Goal: Download file/media

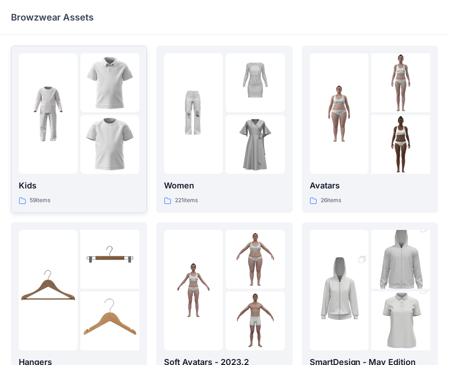
click at [115, 146] on img at bounding box center [109, 144] width 59 height 59
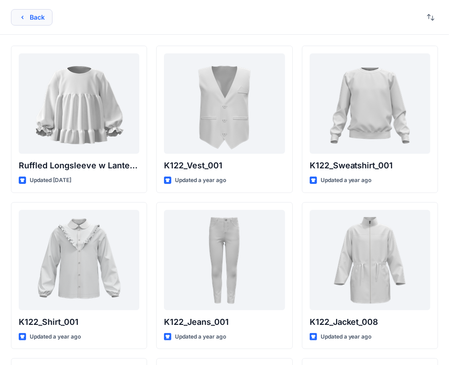
click at [30, 18] on button "Back" at bounding box center [32, 17] width 42 height 16
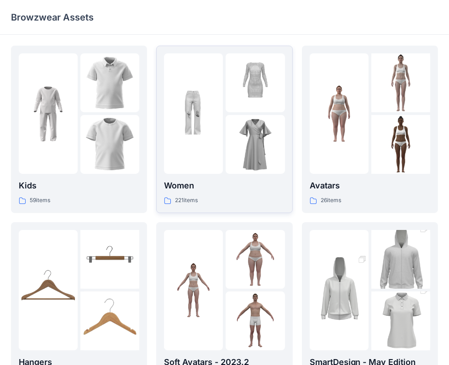
click at [240, 132] on img at bounding box center [255, 144] width 59 height 59
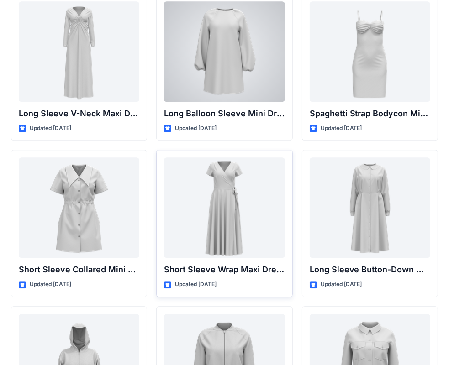
scroll to position [1469, 0]
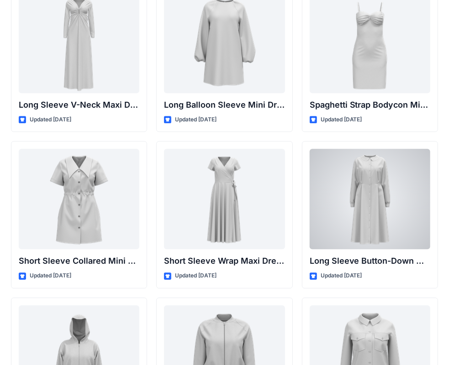
click at [368, 179] on div at bounding box center [370, 199] width 121 height 101
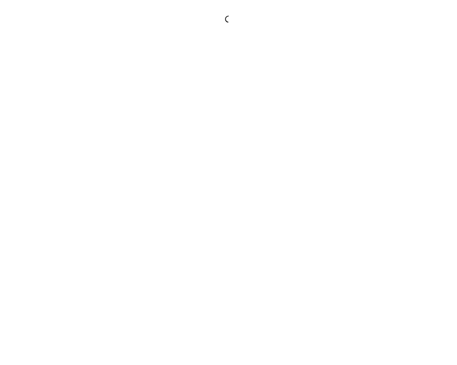
click at [368, 179] on div at bounding box center [228, 182] width 457 height 365
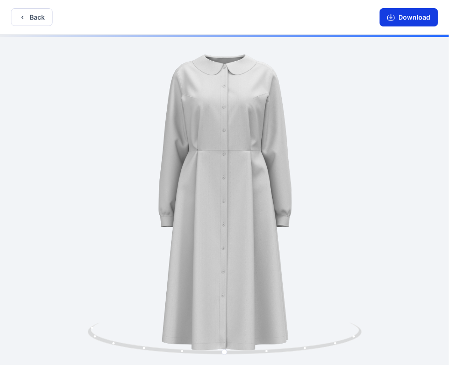
click at [407, 15] on button "Download" at bounding box center [409, 17] width 58 height 18
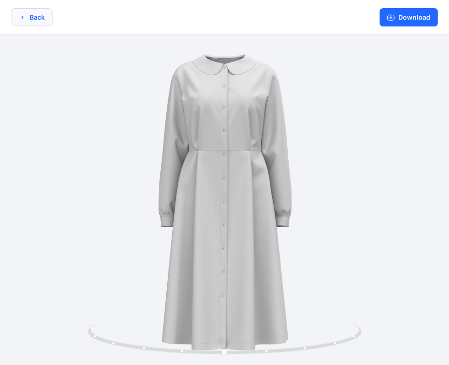
click at [16, 13] on button "Back" at bounding box center [32, 17] width 42 height 18
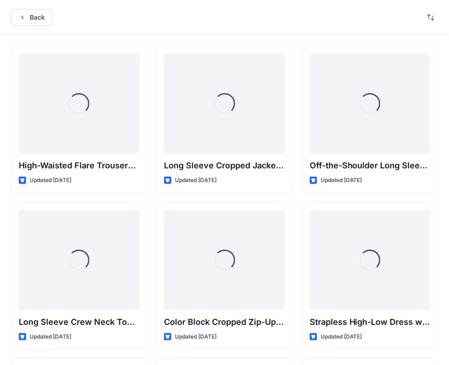
scroll to position [1469, 0]
